Goal: Task Accomplishment & Management: Manage account settings

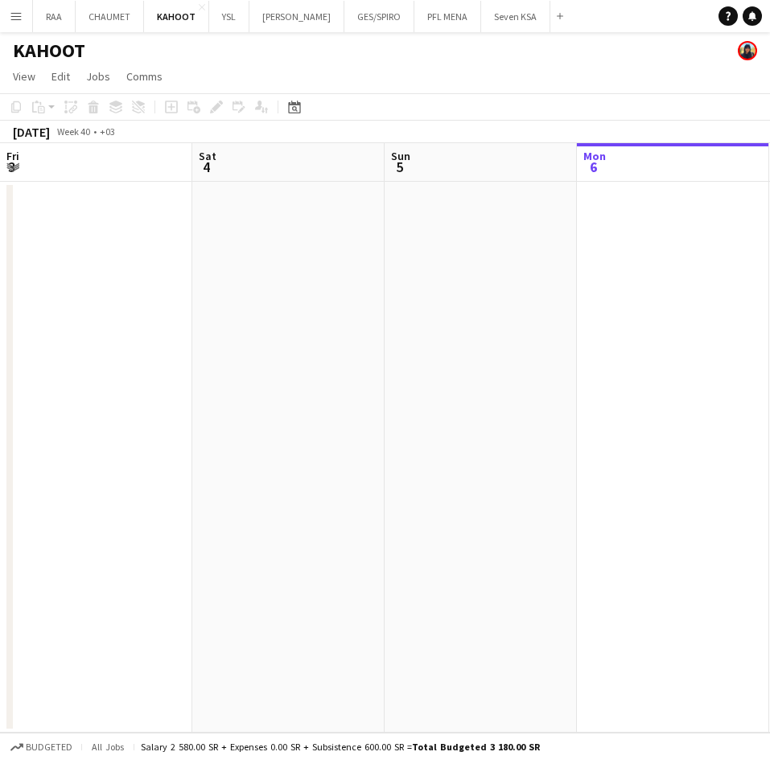
scroll to position [0, 385]
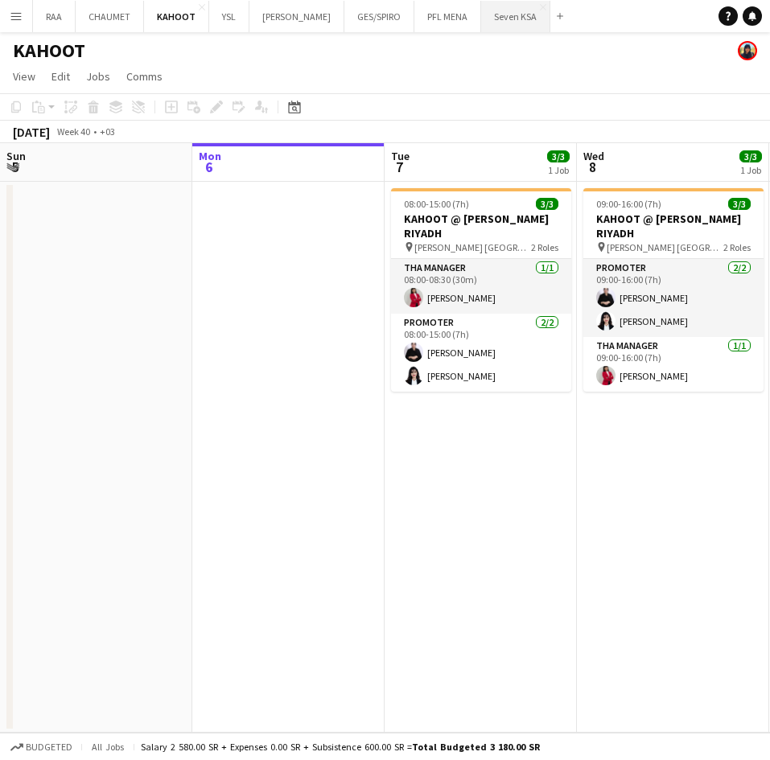
click at [508, 28] on button "Seven KSA Close" at bounding box center [515, 16] width 69 height 31
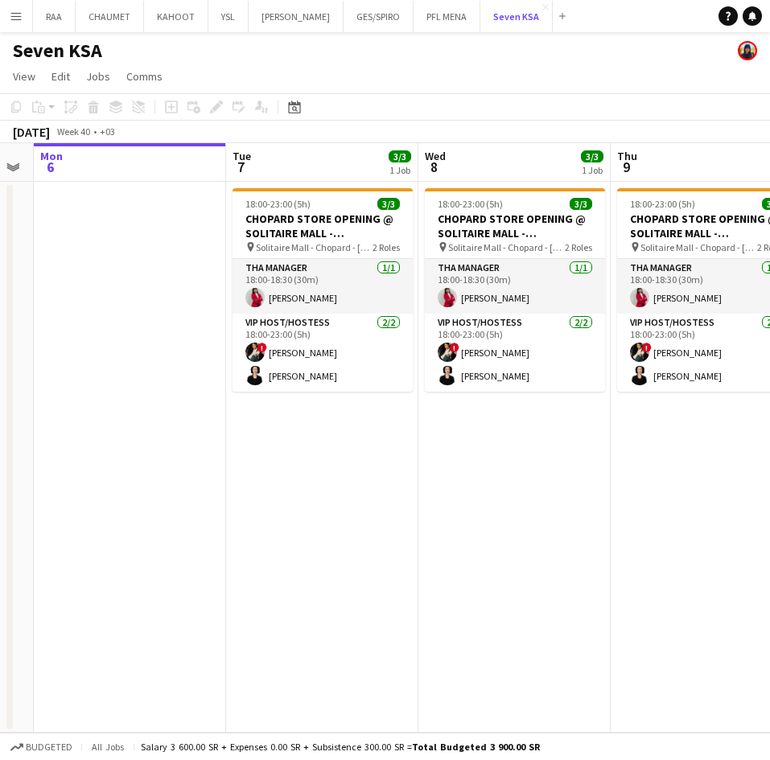
scroll to position [0, 544]
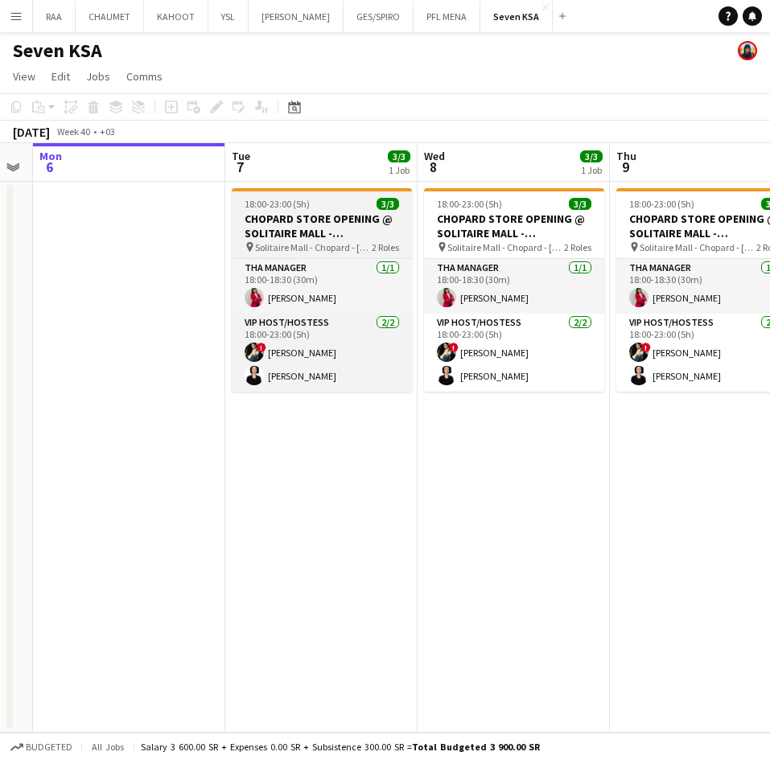
click at [304, 227] on h3 "CHOPARD STORE OPENING @ SOLITAIRE MALL - [GEOGRAPHIC_DATA]" at bounding box center [322, 226] width 180 height 29
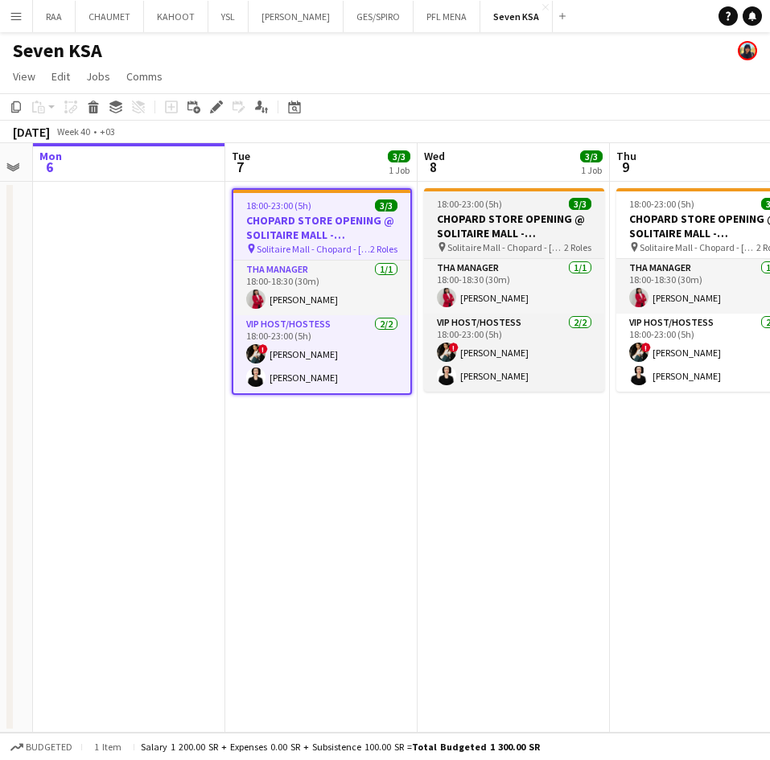
click at [472, 230] on h3 "CHOPARD STORE OPENING @ SOLITAIRE MALL - [GEOGRAPHIC_DATA]" at bounding box center [514, 226] width 180 height 29
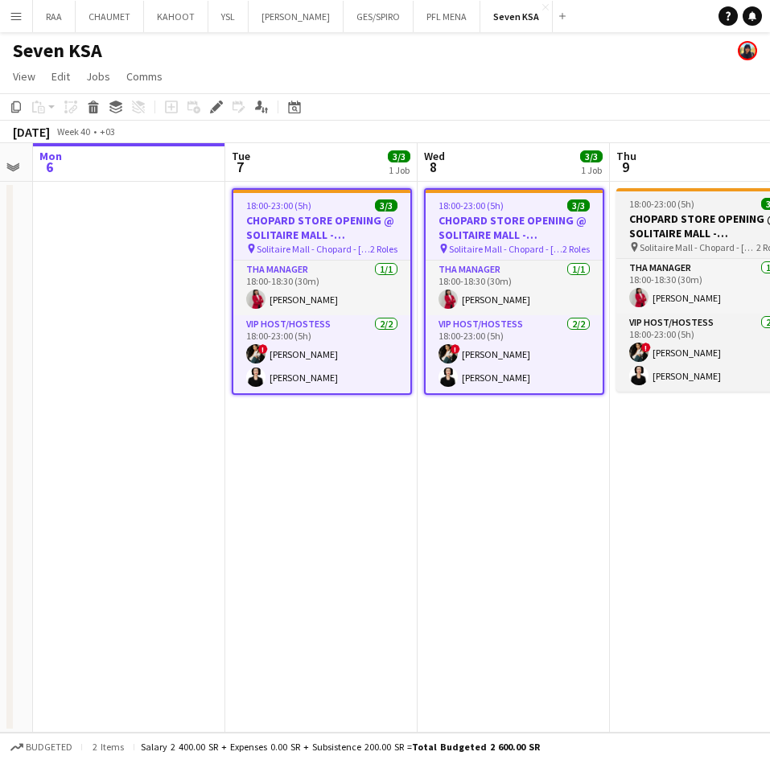
click at [677, 215] on h3 "CHOPARD STORE OPENING @ SOLITAIRE MALL - [GEOGRAPHIC_DATA]" at bounding box center [706, 226] width 180 height 29
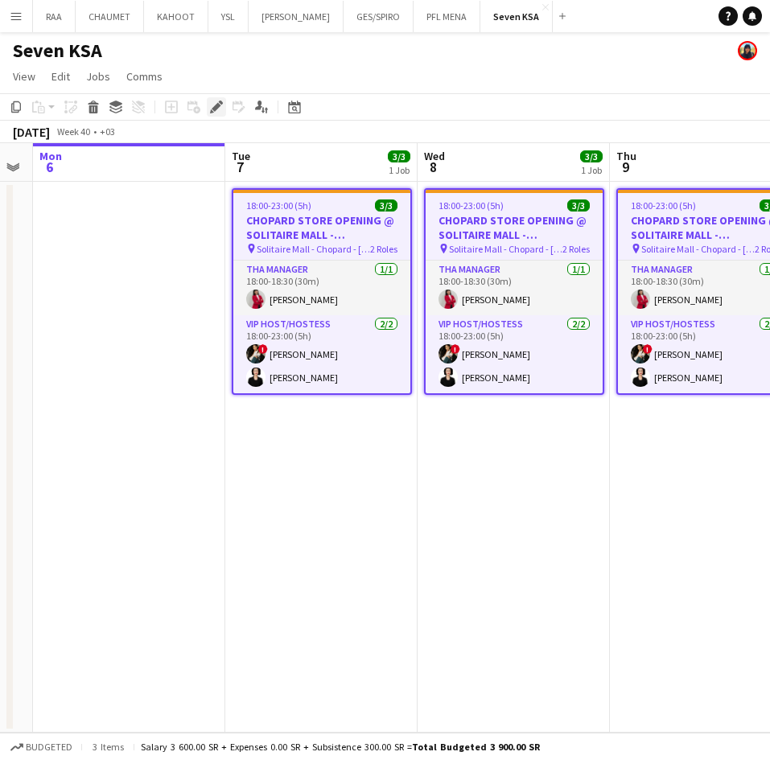
click at [219, 103] on icon "Edit" at bounding box center [216, 107] width 13 height 13
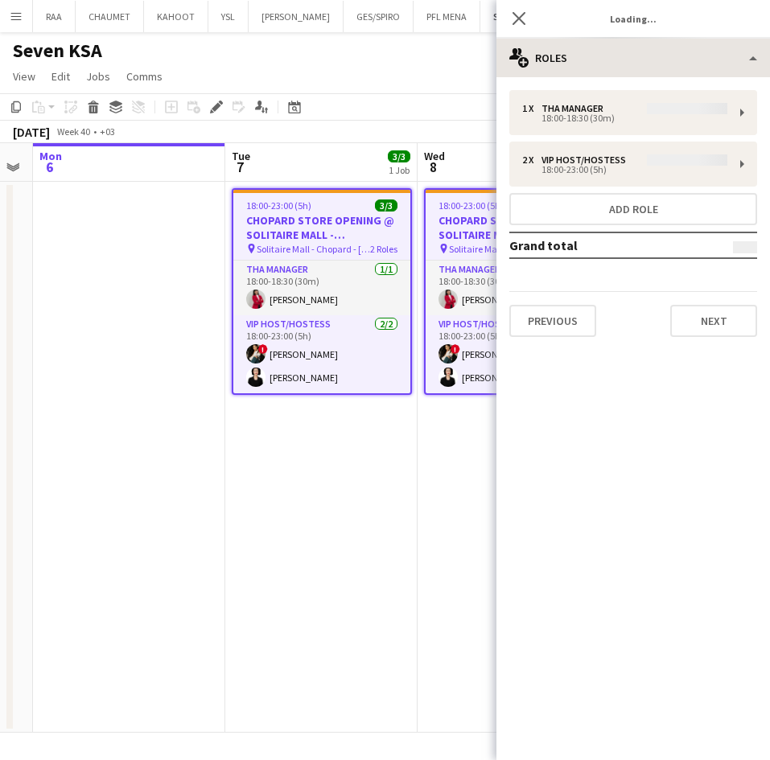
type input "**********"
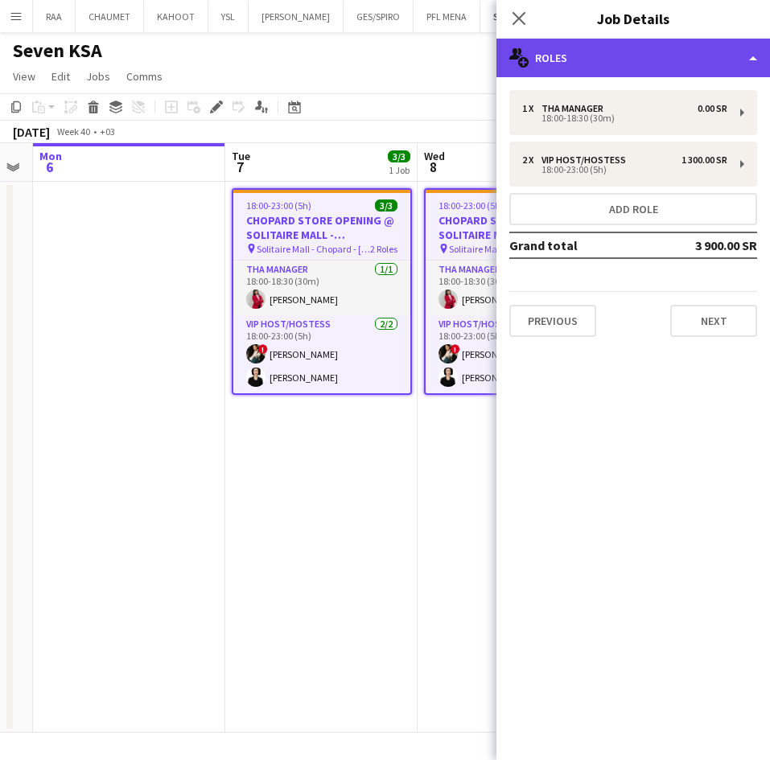
click at [647, 46] on div "multiple-users-add Roles" at bounding box center [633, 58] width 274 height 39
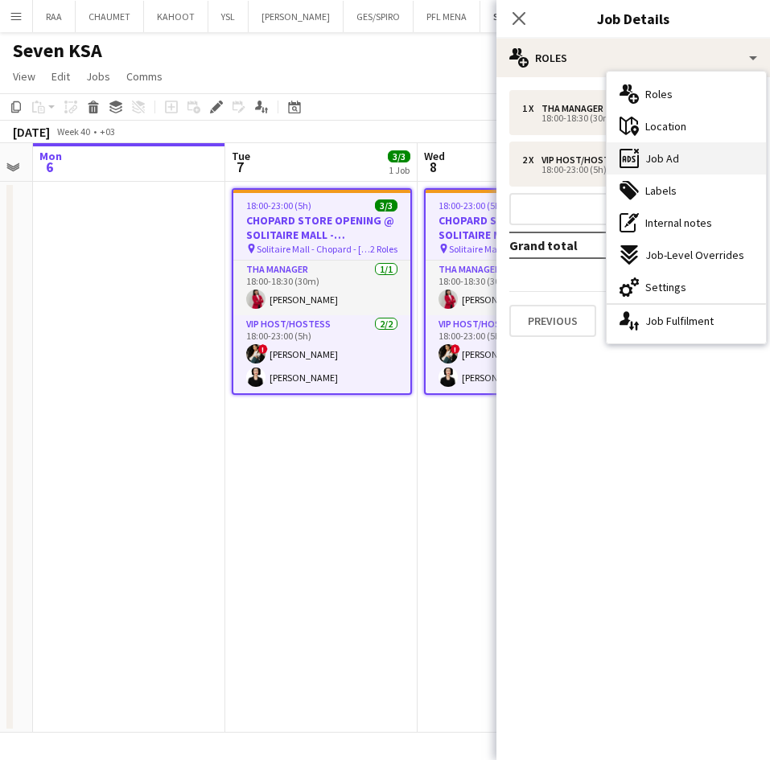
click at [676, 158] on span "Job Ad" at bounding box center [662, 158] width 34 height 14
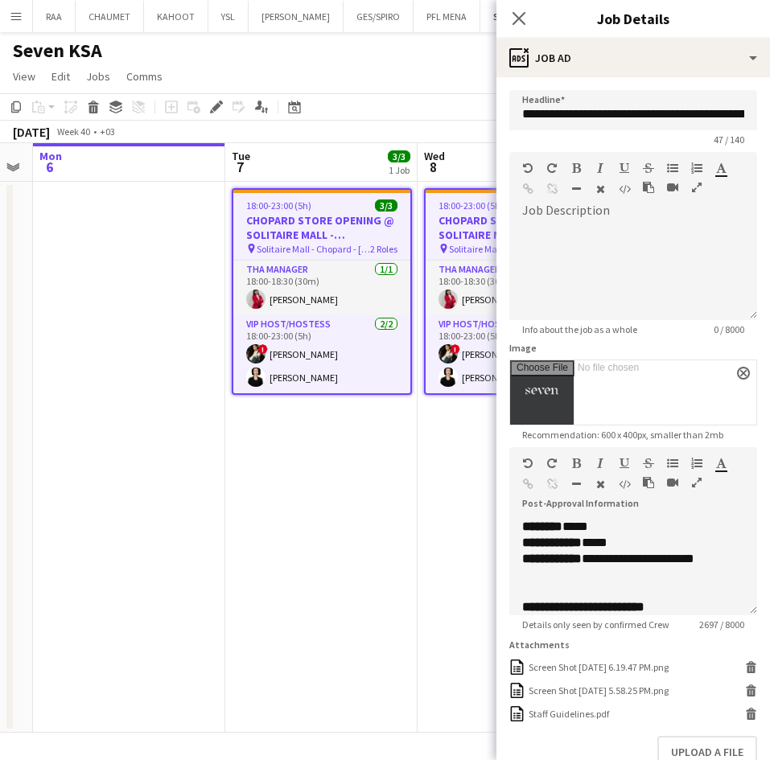
scroll to position [150, 0]
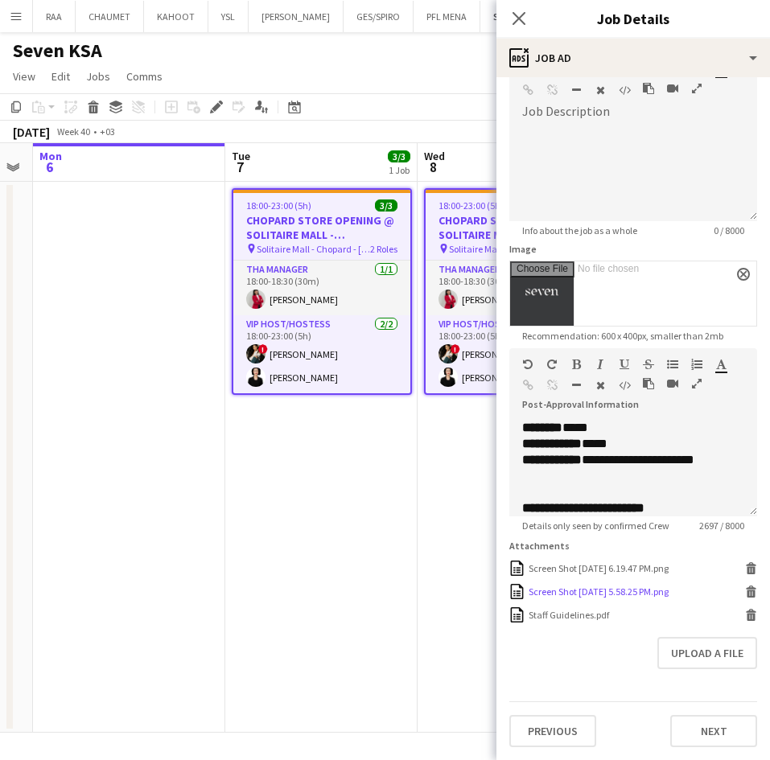
click at [645, 592] on div "Screen Shot [DATE] 5.58.25 PM.png" at bounding box center [599, 592] width 140 height 12
click at [648, 567] on div "Screen Shot [DATE] 6.19.47 PM.png" at bounding box center [599, 568] width 140 height 12
click at [747, 568] on icon at bounding box center [751, 570] width 8 height 7
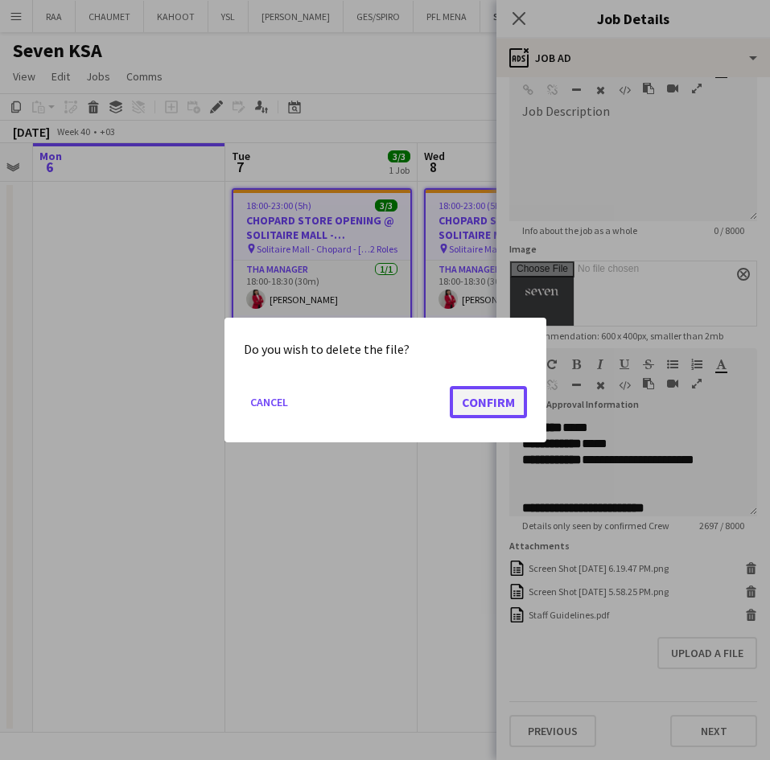
click at [502, 392] on button "Confirm" at bounding box center [488, 402] width 77 height 32
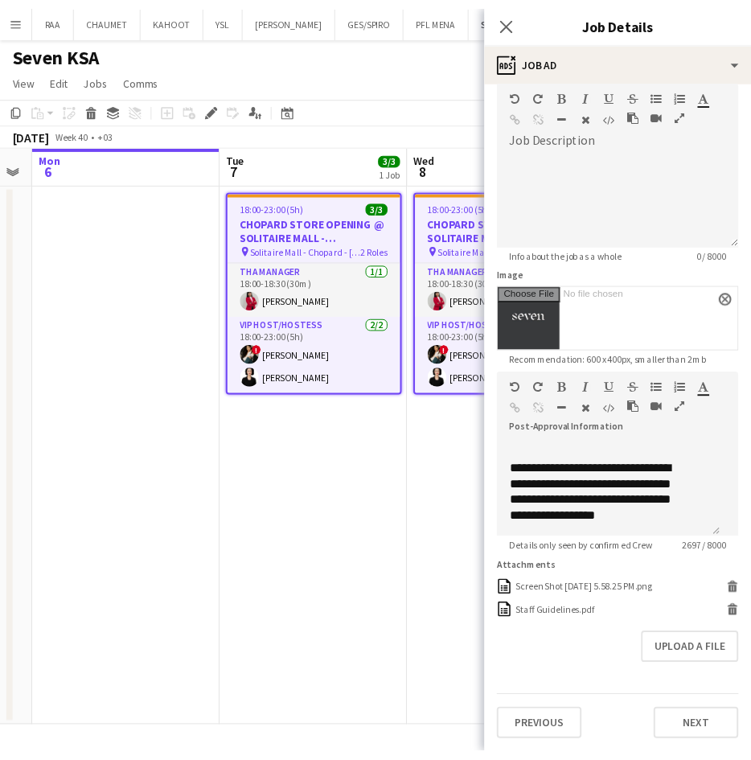
scroll to position [1822, 0]
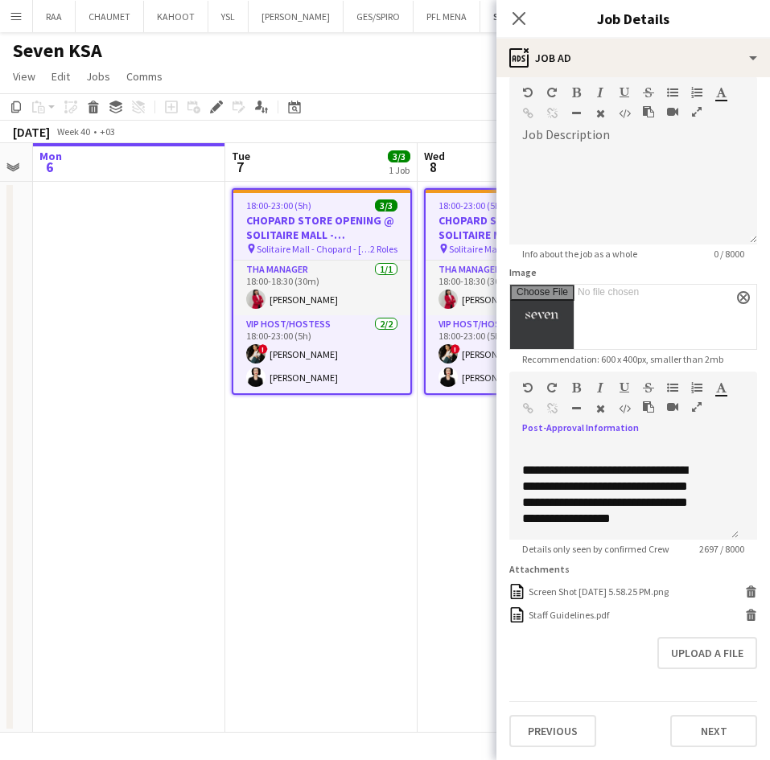
click at [692, 401] on icon "button" at bounding box center [697, 406] width 10 height 11
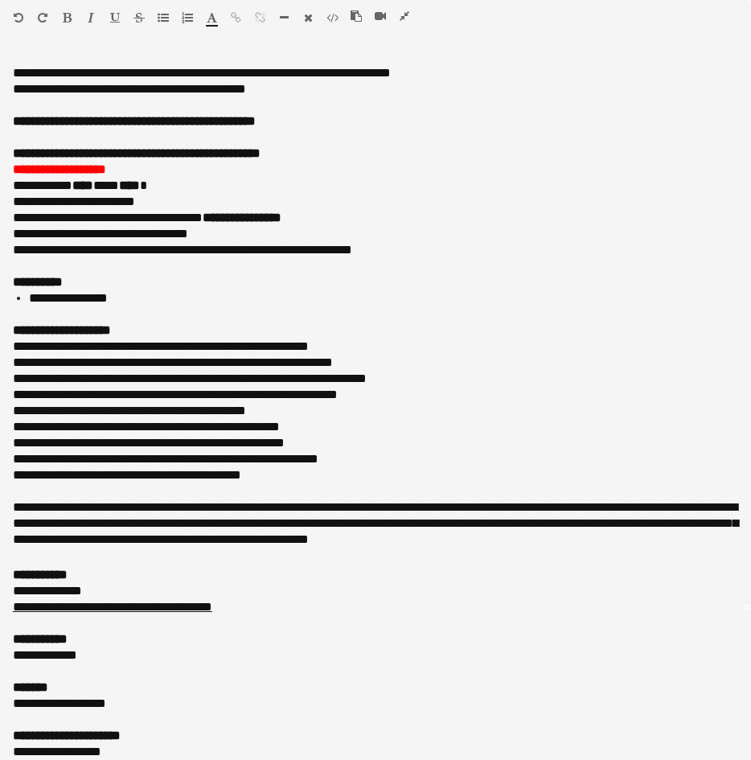
scroll to position [101, 0]
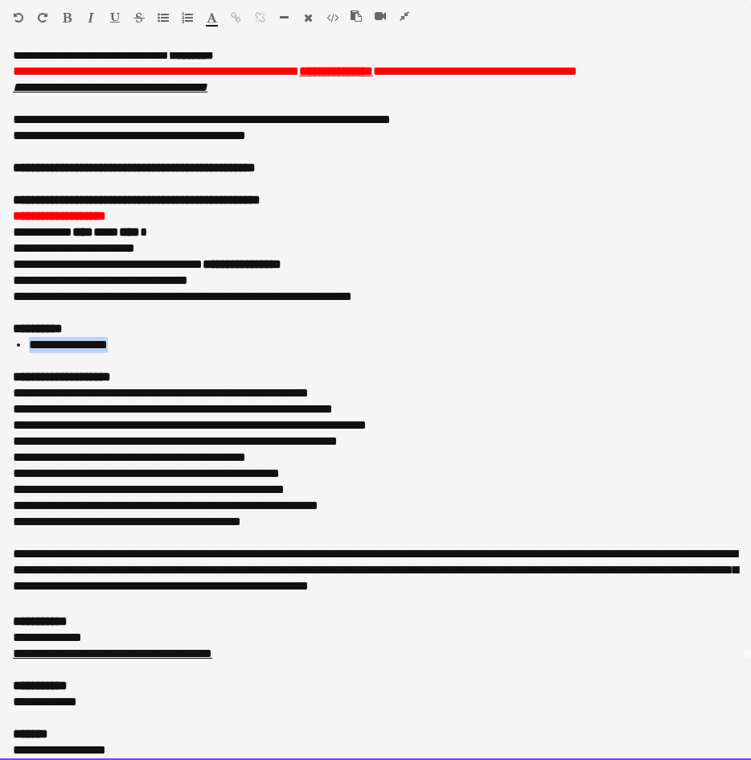
drag, startPoint x: 133, startPoint y: 343, endPoint x: 29, endPoint y: 345, distance: 103.8
click at [29, 345] on li "**********" at bounding box center [383, 345] width 709 height 16
click at [370, 380] on div "**********" at bounding box center [376, 377] width 726 height 16
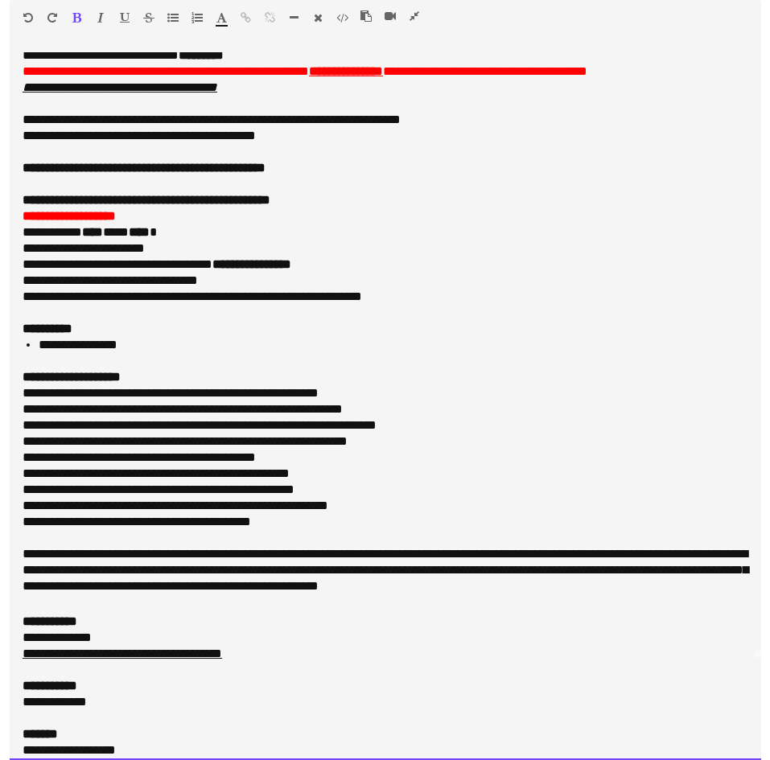
scroll to position [0, 0]
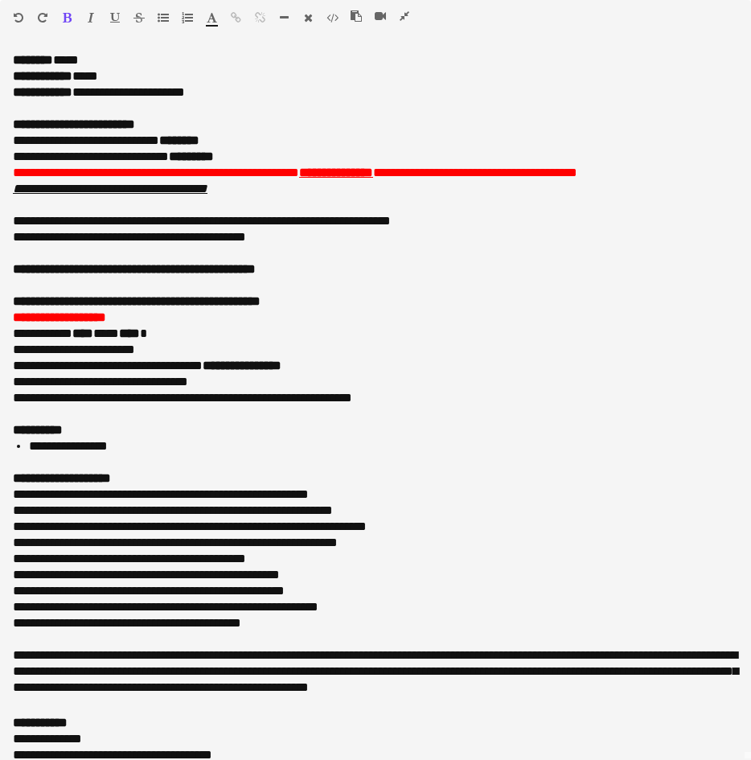
click at [403, 12] on icon "button" at bounding box center [405, 15] width 10 height 11
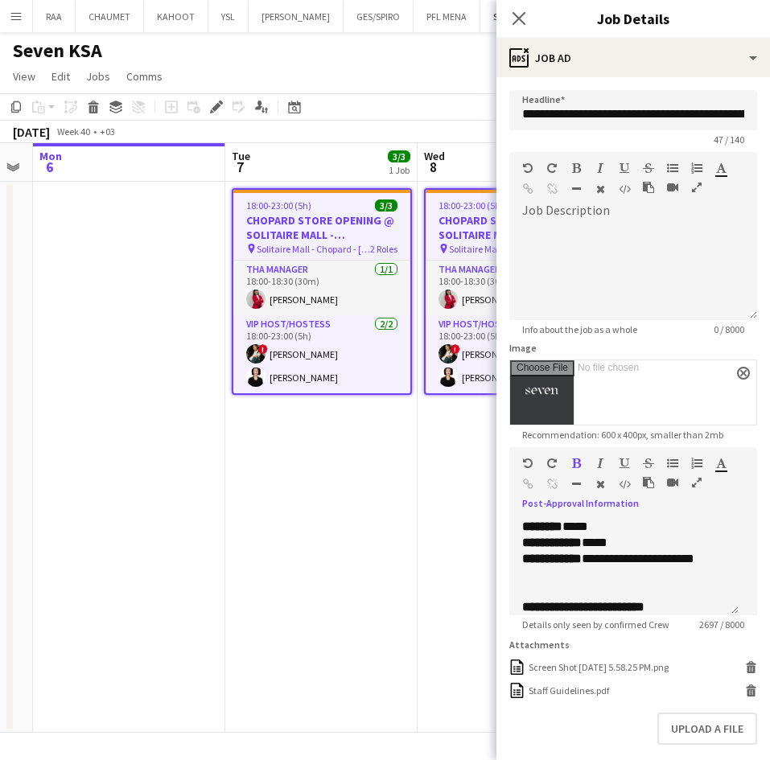
scroll to position [126, 0]
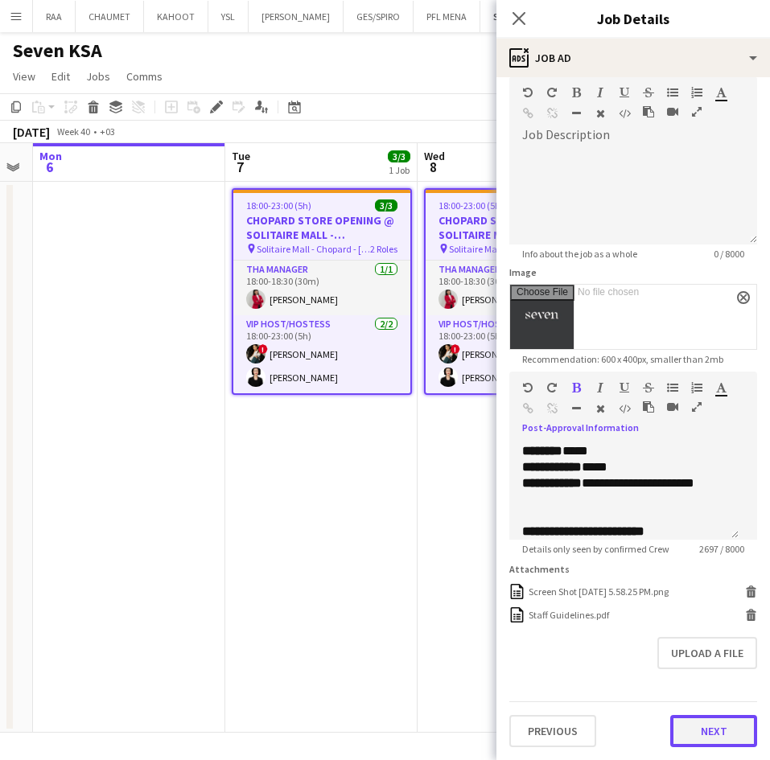
click at [698, 734] on button "Next" at bounding box center [713, 731] width 87 height 32
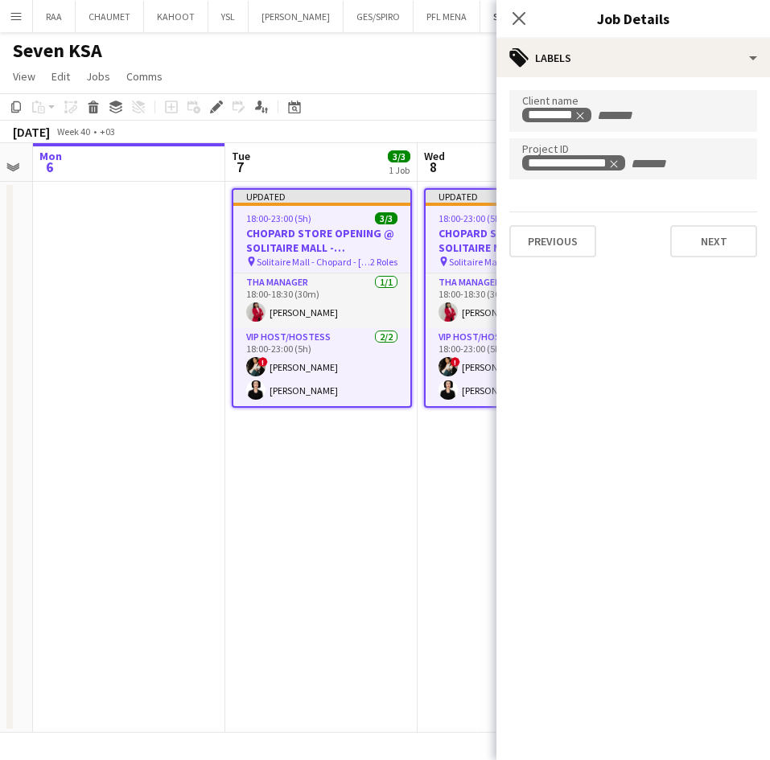
scroll to position [0, 0]
click at [395, 566] on app-date-cell "Updated 18:00-23:00 (5h) 3/3 CHOPARD STORE OPENING @ [GEOGRAPHIC_DATA] - [GEOGR…" at bounding box center [321, 457] width 192 height 551
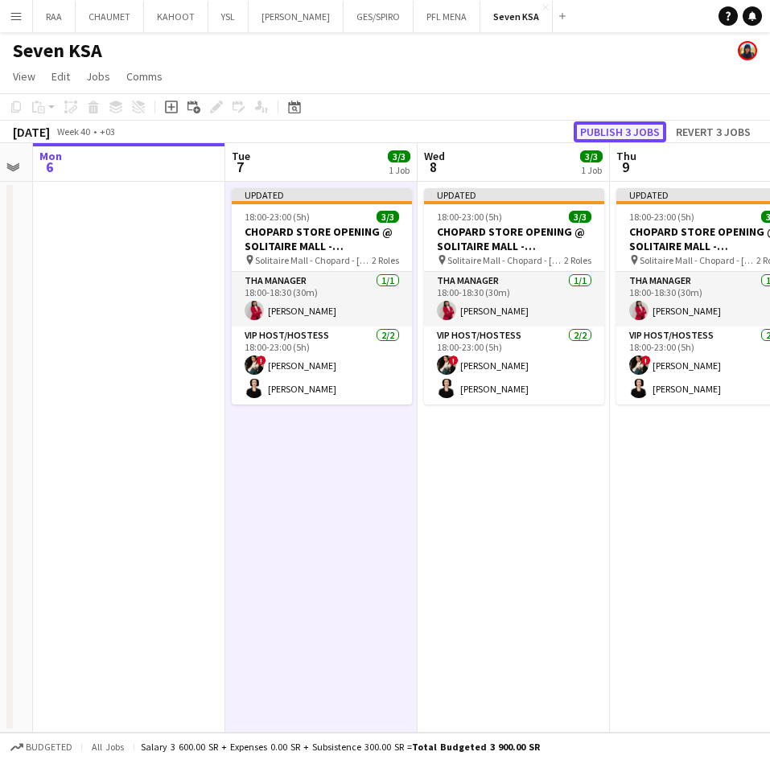
click at [631, 124] on button "Publish 3 jobs" at bounding box center [620, 131] width 93 height 21
